Goal: Find specific page/section

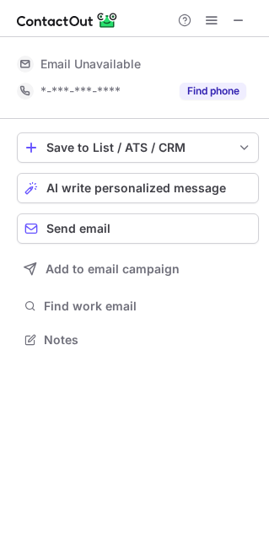
scroll to position [8, 8]
click at [248, 20] on button at bounding box center [238, 20] width 20 height 20
